Goal: Complete application form

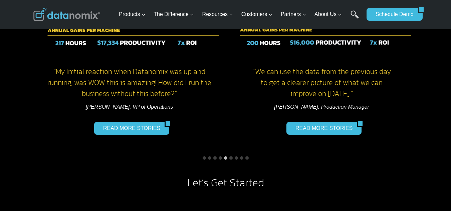
scroll to position [601, 0]
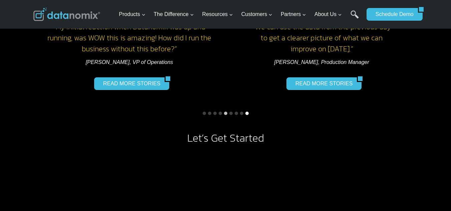
click at [246, 113] on button "Go to slide 9" at bounding box center [246, 113] width 3 height 3
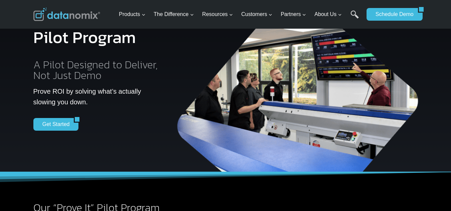
scroll to position [44, 0]
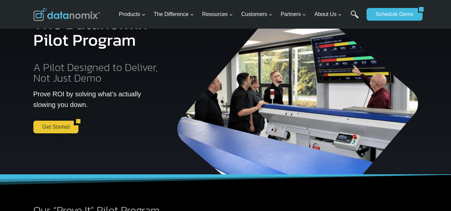
click at [58, 126] on link "Get Started" at bounding box center [53, 127] width 41 height 13
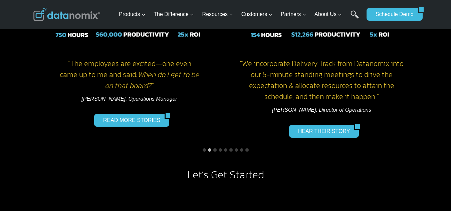
scroll to position [589, 0]
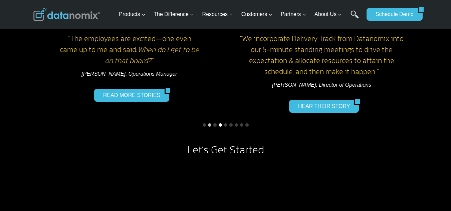
click at [221, 124] on button "Go to slide 4" at bounding box center [220, 125] width 3 height 3
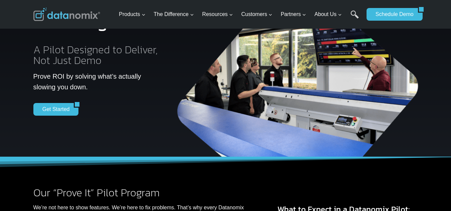
scroll to position [55, 0]
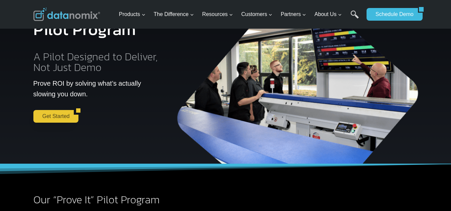
click at [62, 116] on link "Get Started" at bounding box center [53, 116] width 41 height 13
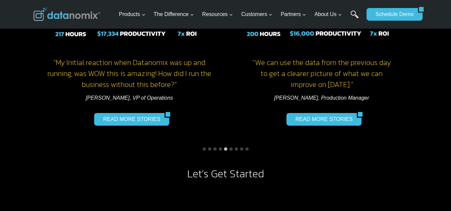
scroll to position [567, 0]
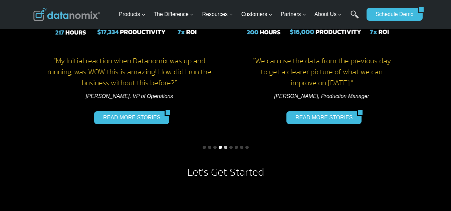
click at [221, 147] on button "Go to slide 4" at bounding box center [220, 147] width 3 height 3
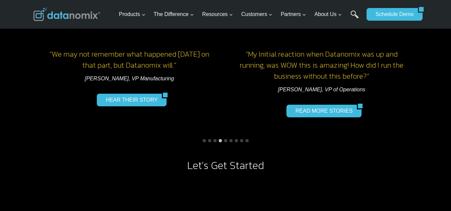
scroll to position [589, 0]
